Goal: Task Accomplishment & Management: Manage account settings

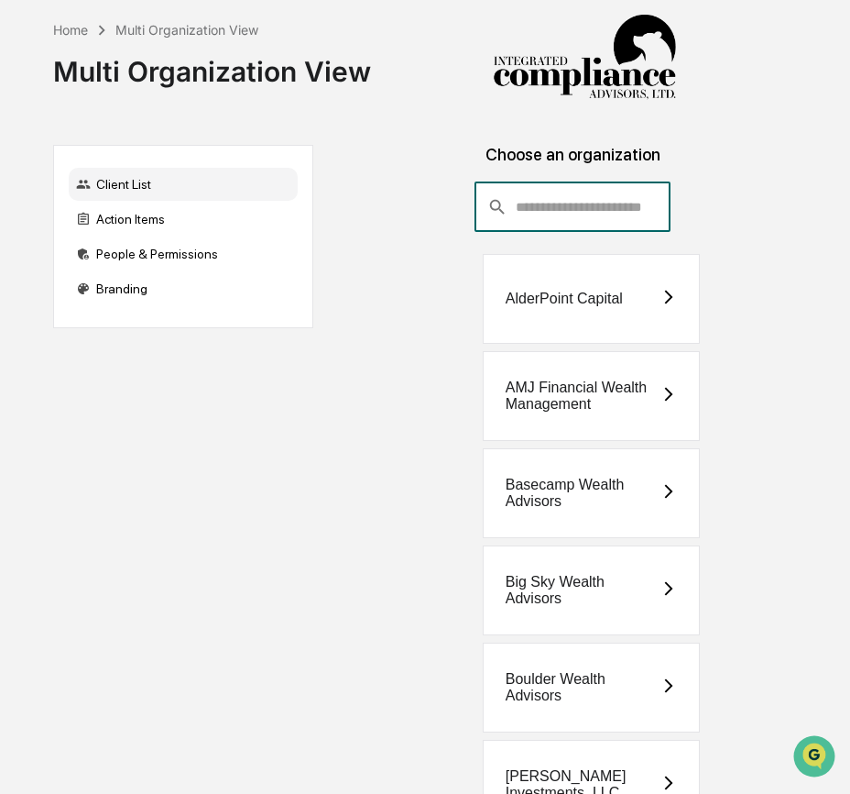
click at [557, 208] on input "consultant-dashboard__filter-organizations-search-bar" at bounding box center [594, 206] width 156 height 49
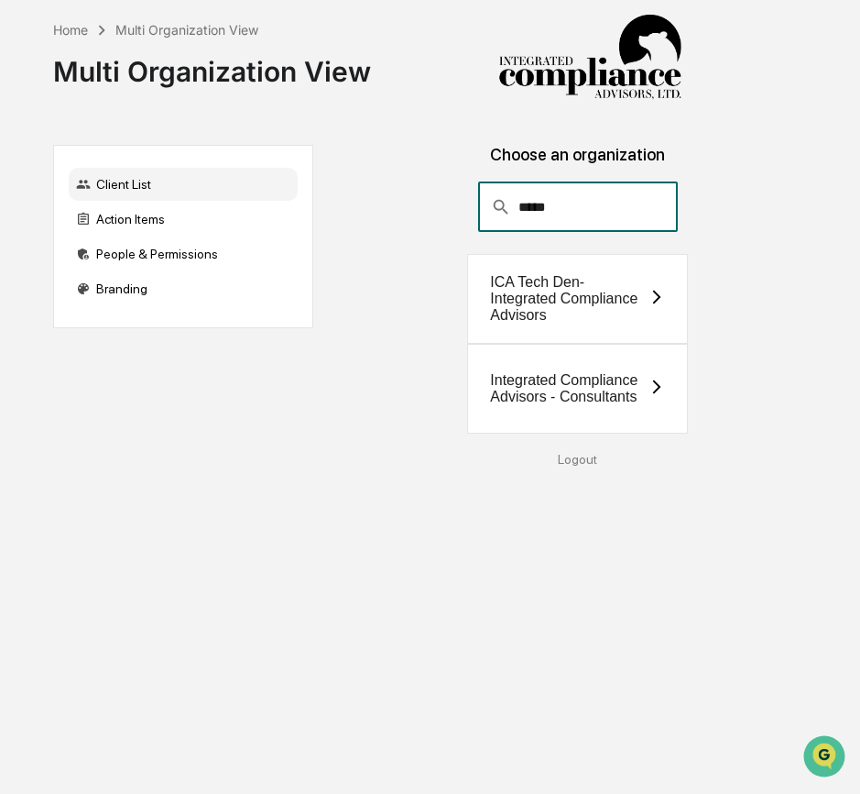
type input "*****"
click at [673, 433] on div "Choose an organization ​ ***** ​ ICA Tech Den-Integrated Compliance Advisors In…" at bounding box center [577, 306] width 499 height 322
click at [651, 379] on icon at bounding box center [657, 386] width 16 height 16
